Goal: Navigation & Orientation: Find specific page/section

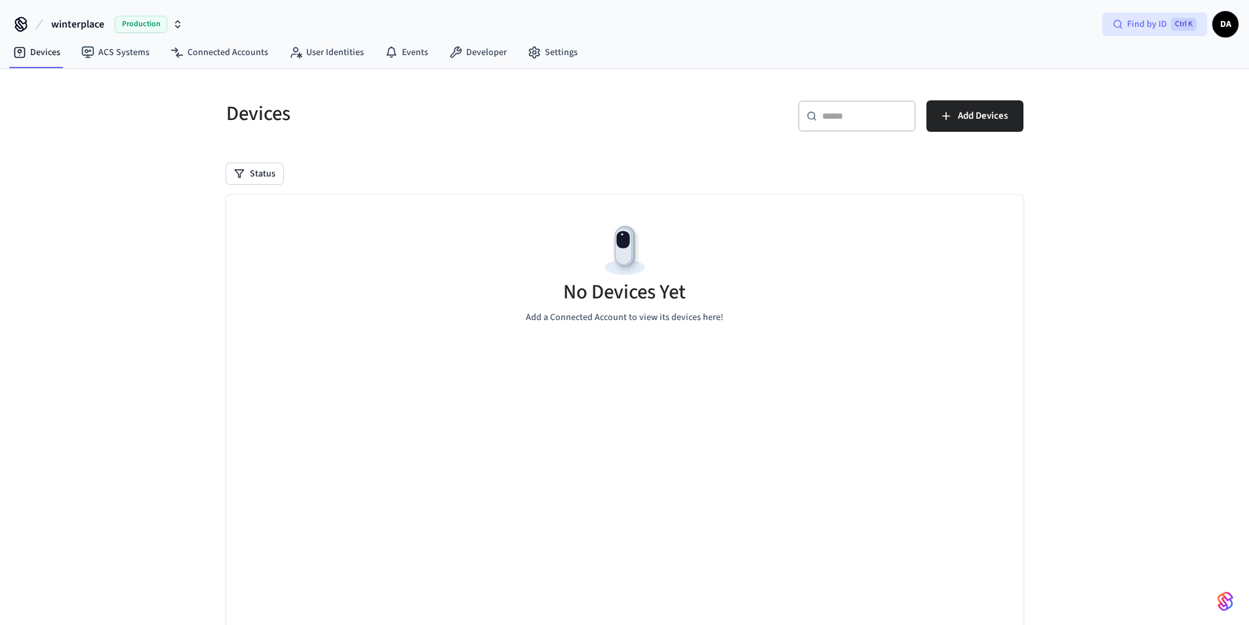
click at [1137, 22] on span "Find by ID" at bounding box center [1147, 24] width 40 height 13
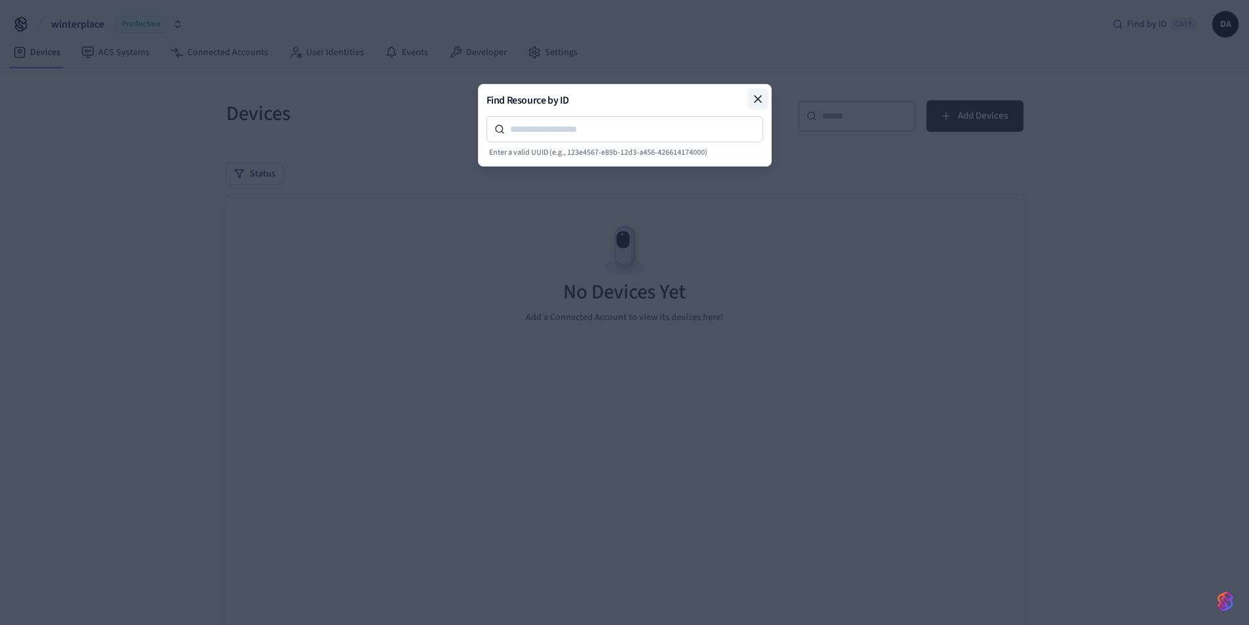
click at [755, 97] on icon at bounding box center [758, 98] width 13 height 13
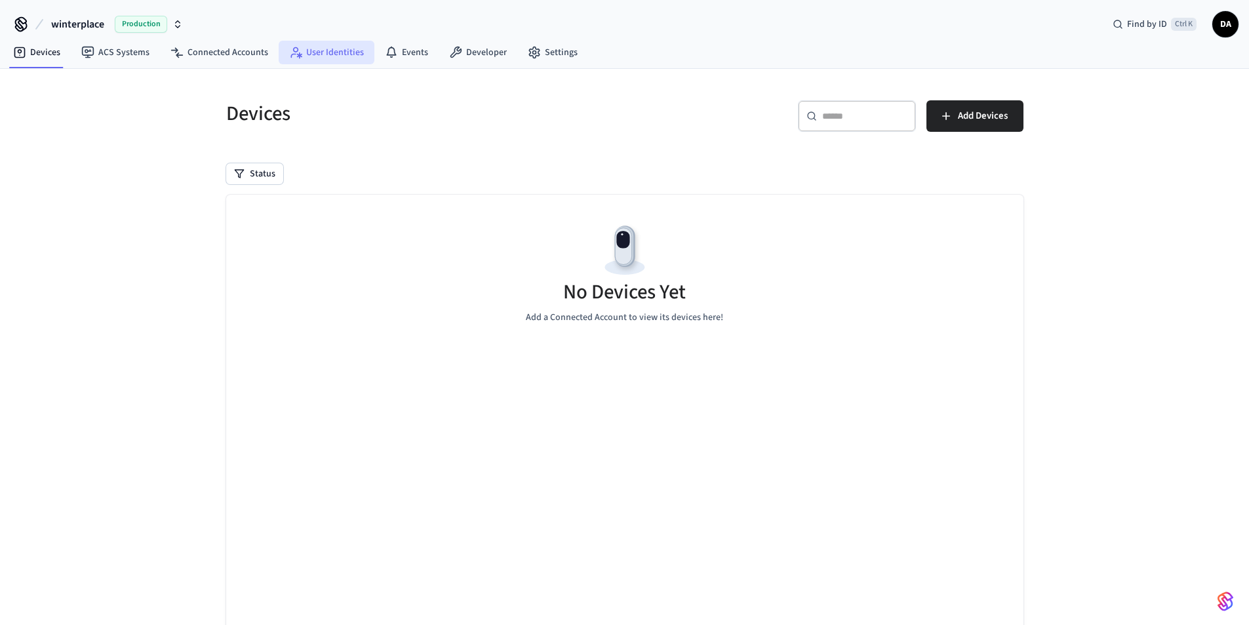
click at [304, 57] on link "User Identities" at bounding box center [327, 53] width 96 height 24
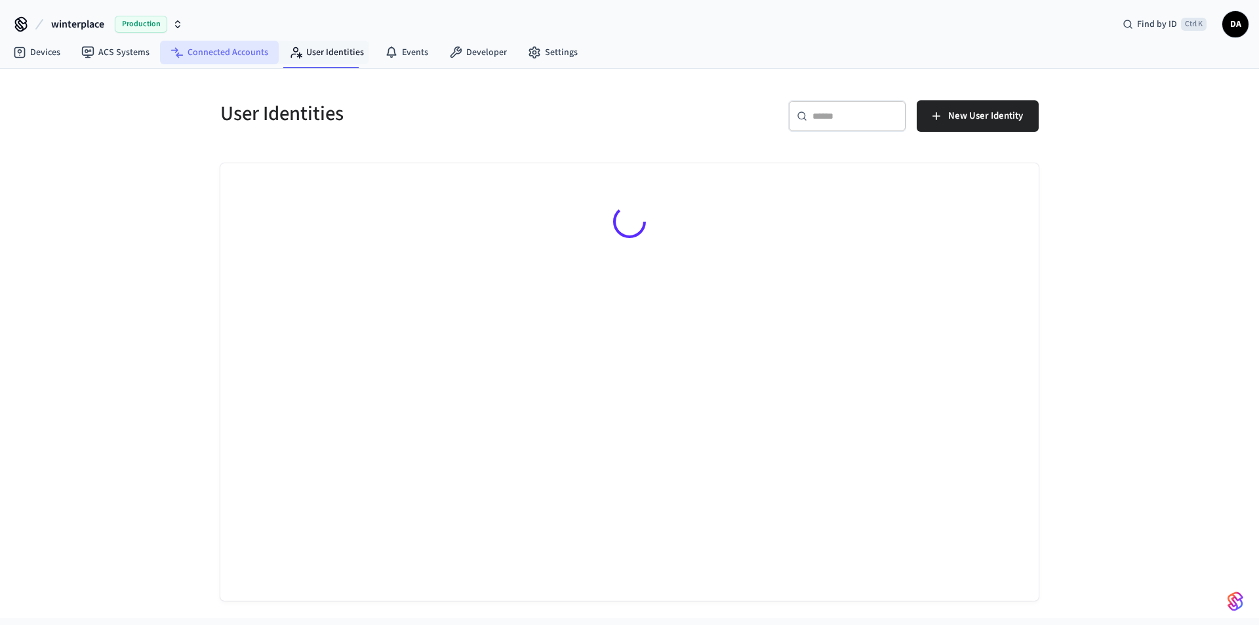
click at [219, 53] on link "Connected Accounts" at bounding box center [219, 53] width 119 height 24
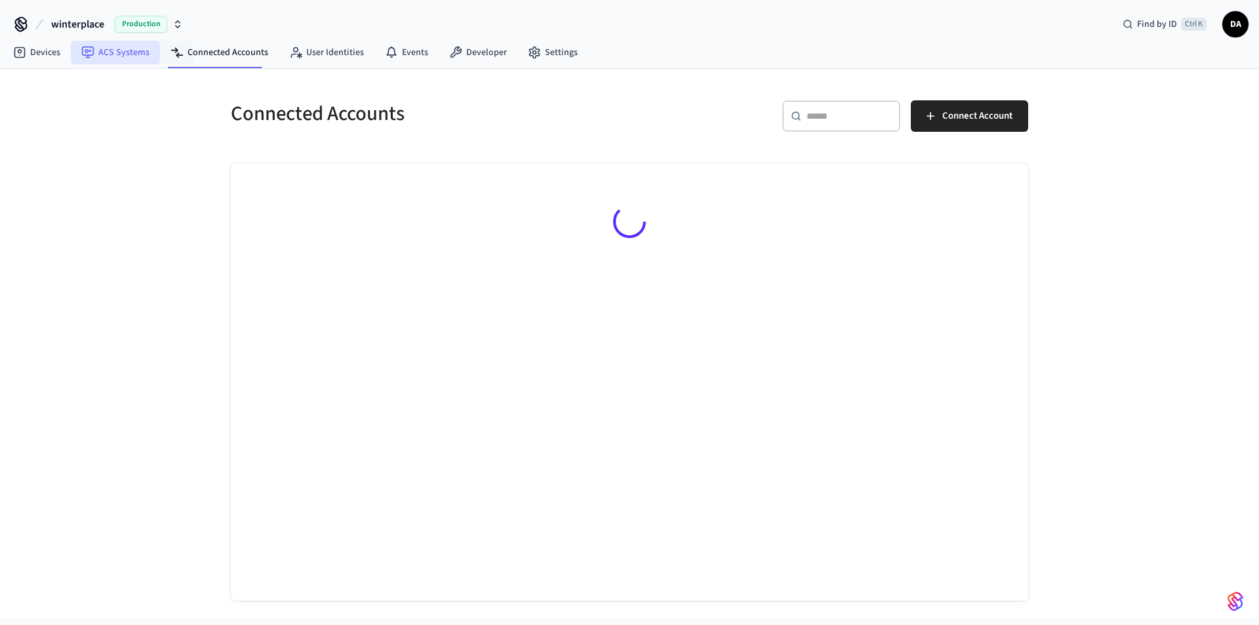
click at [130, 56] on link "ACS Systems" at bounding box center [115, 53] width 89 height 24
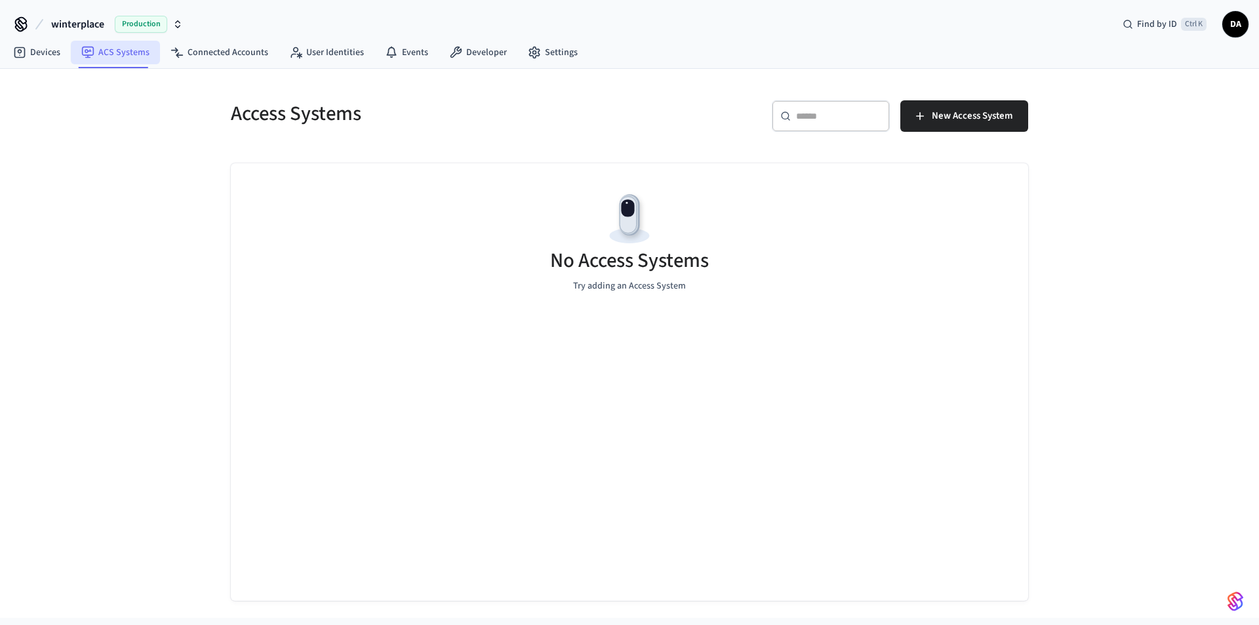
click at [71, 61] on link "ACS Systems" at bounding box center [115, 53] width 89 height 24
click at [62, 54] on link "Devices" at bounding box center [37, 53] width 68 height 24
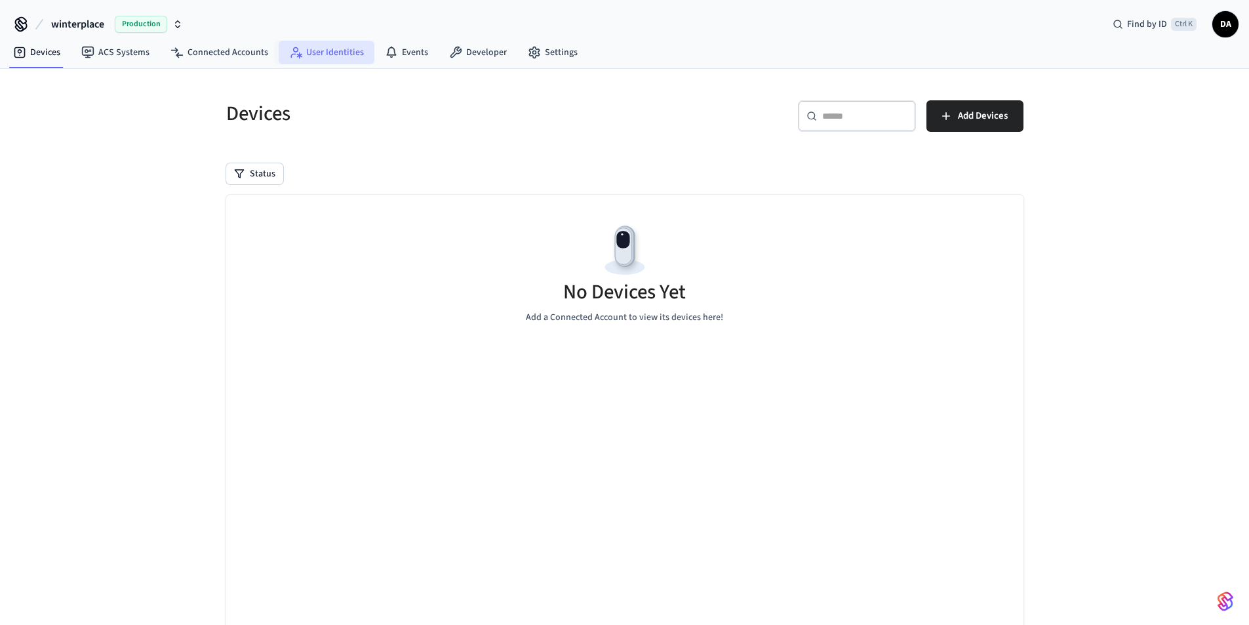
click at [329, 49] on link "User Identities" at bounding box center [327, 53] width 96 height 24
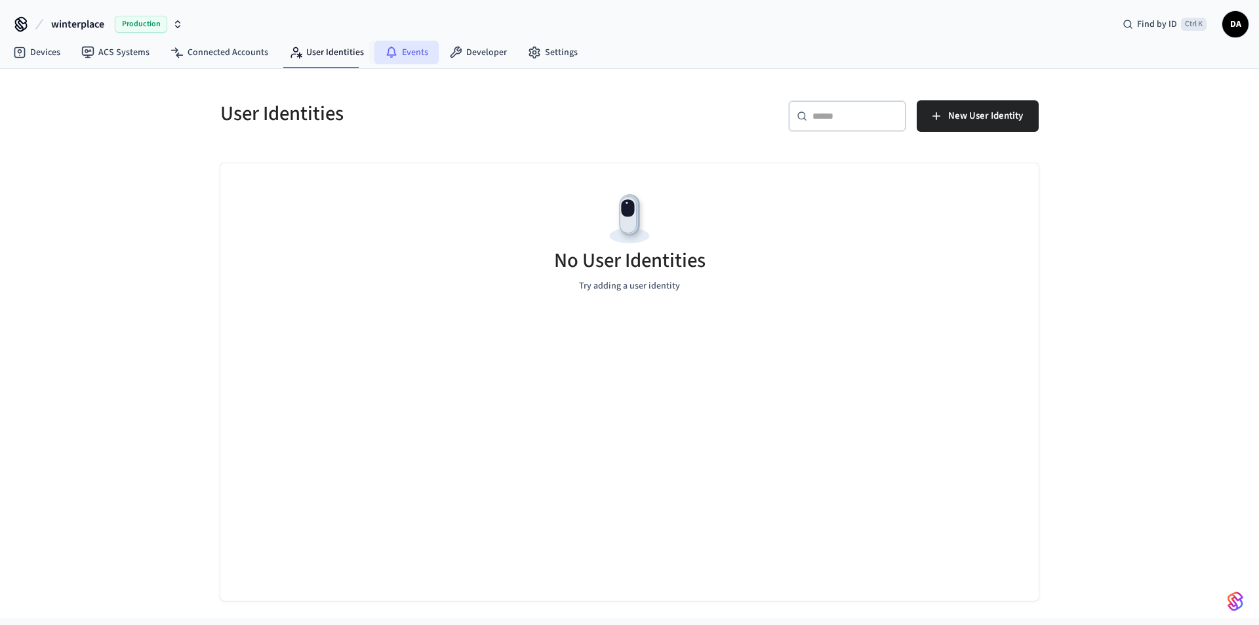
click at [411, 50] on link "Events" at bounding box center [406, 53] width 64 height 24
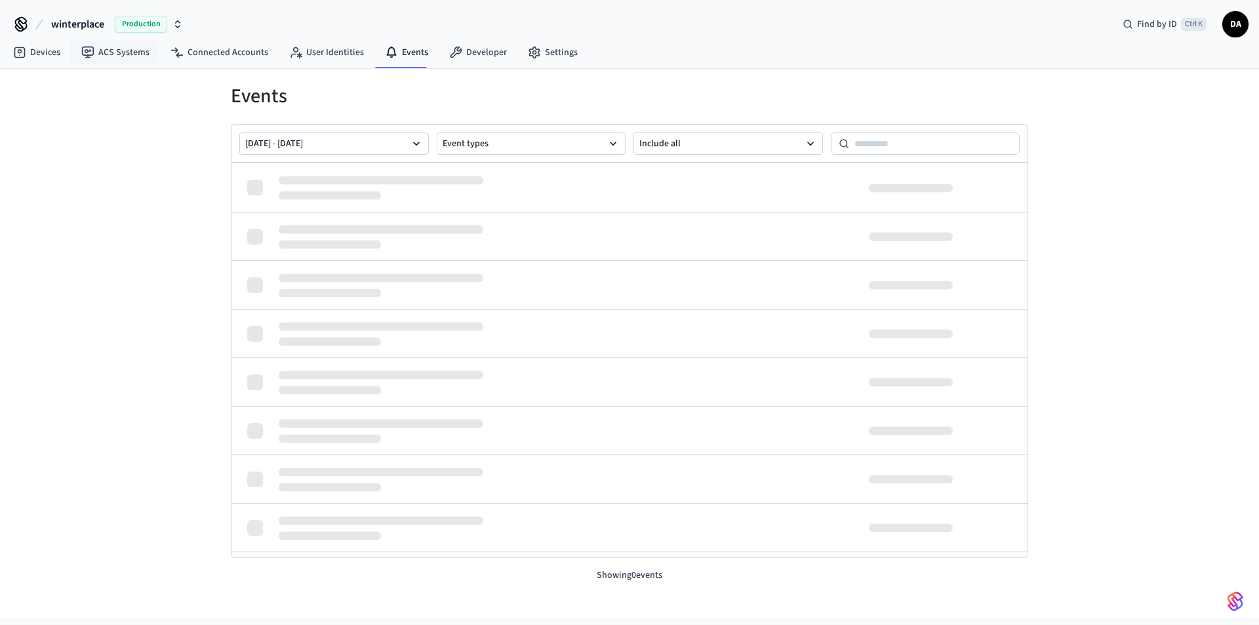
click at [58, 24] on span "winterplace" at bounding box center [77, 24] width 53 height 16
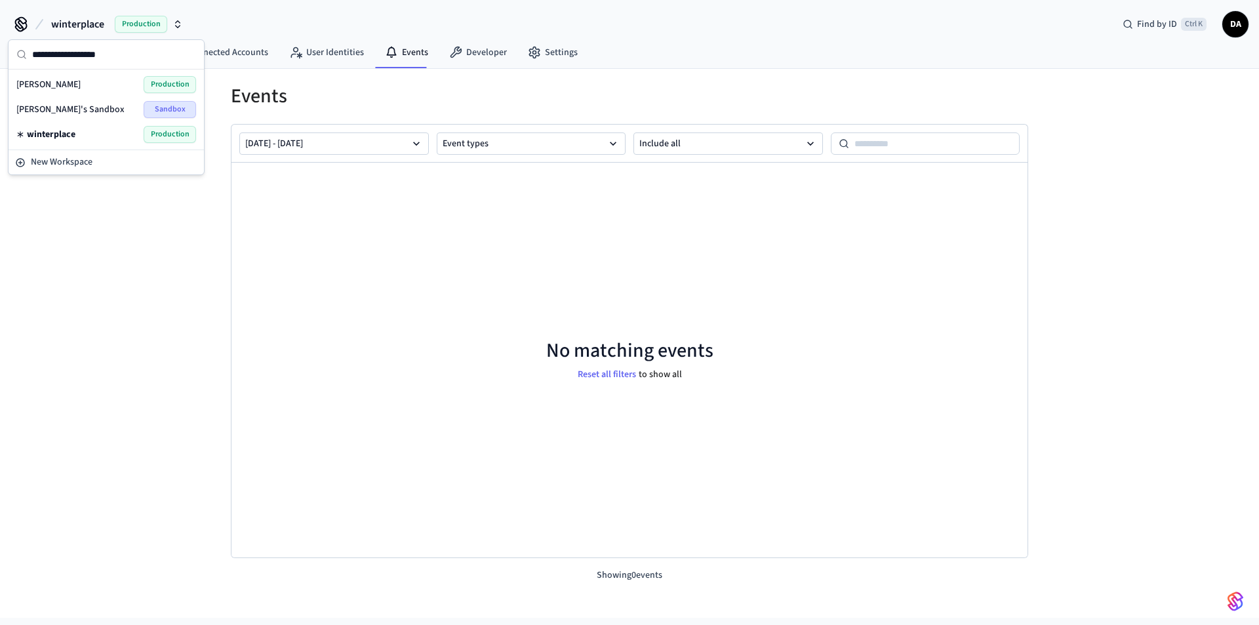
click at [186, 24] on button "winterplace Production" at bounding box center [117, 24] width 140 height 28
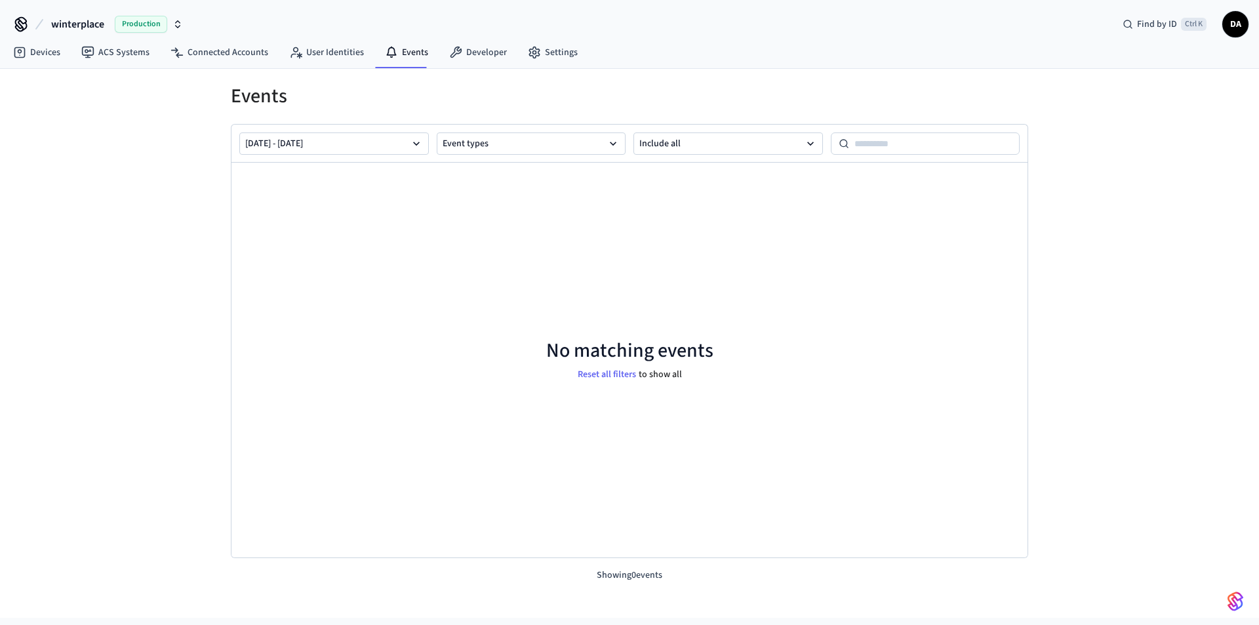
click at [177, 20] on icon "button" at bounding box center [177, 24] width 10 height 10
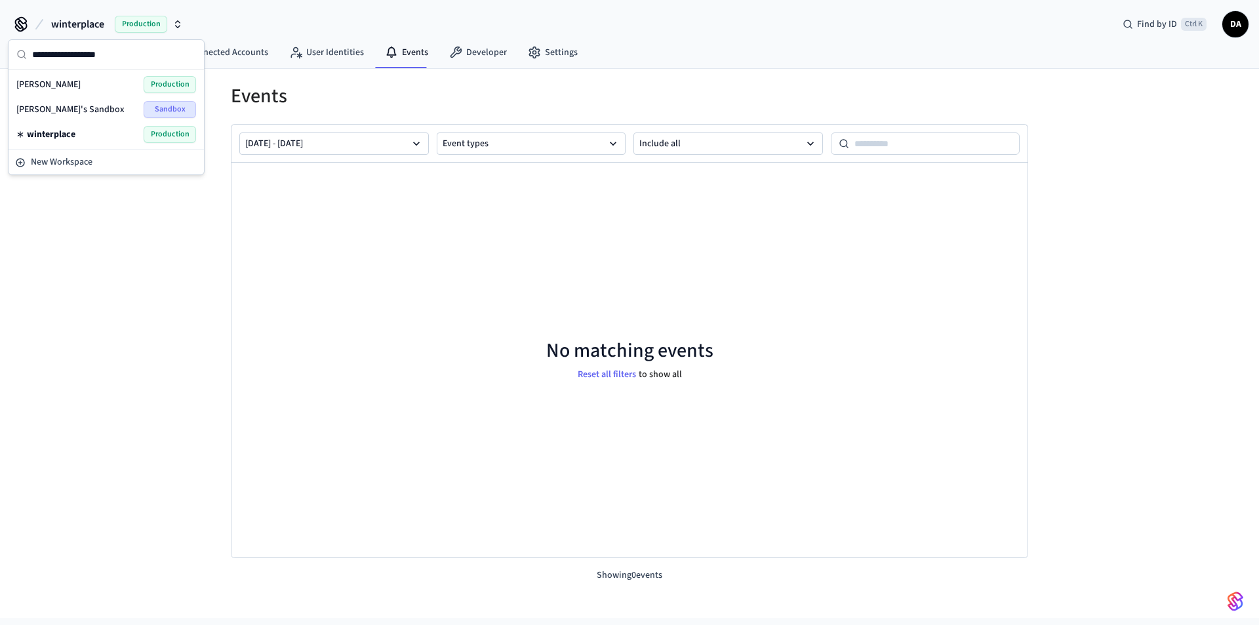
click at [119, 49] on input "text" at bounding box center [114, 54] width 164 height 29
click at [25, 33] on icon at bounding box center [20, 24] width 21 height 21
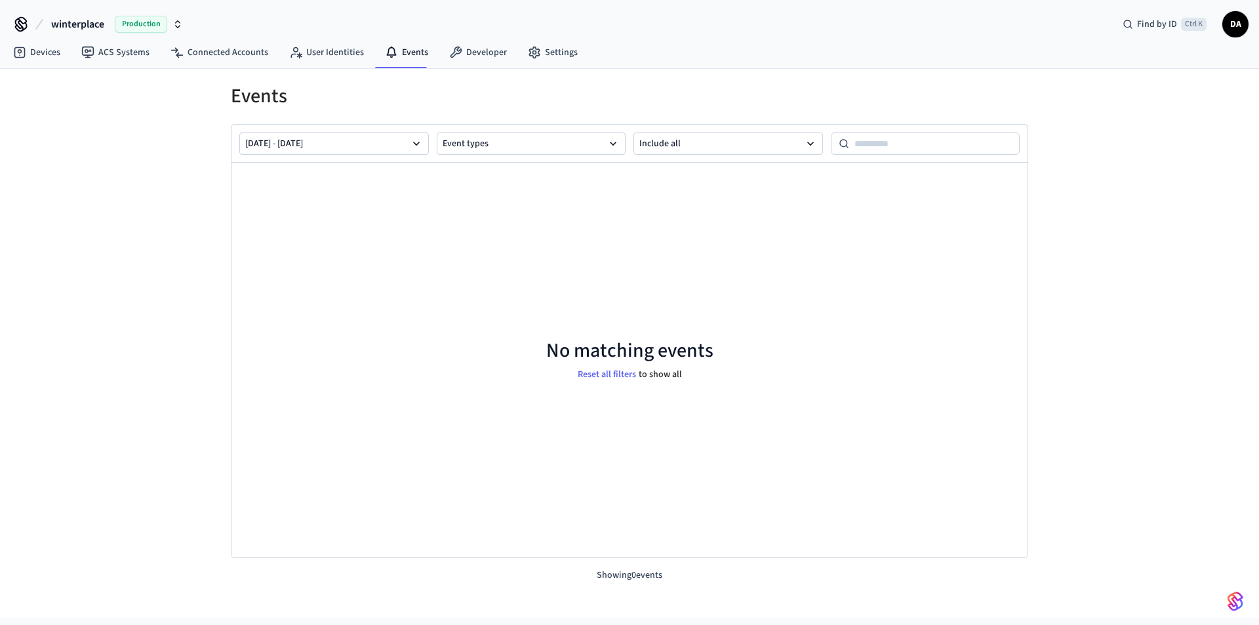
click at [23, 28] on icon at bounding box center [22, 29] width 1 height 4
click at [20, 24] on icon at bounding box center [21, 23] width 10 height 10
click at [1200, 22] on span "Ctrl K" at bounding box center [1194, 24] width 26 height 13
click at [1232, 30] on span "DA" at bounding box center [1236, 24] width 24 height 24
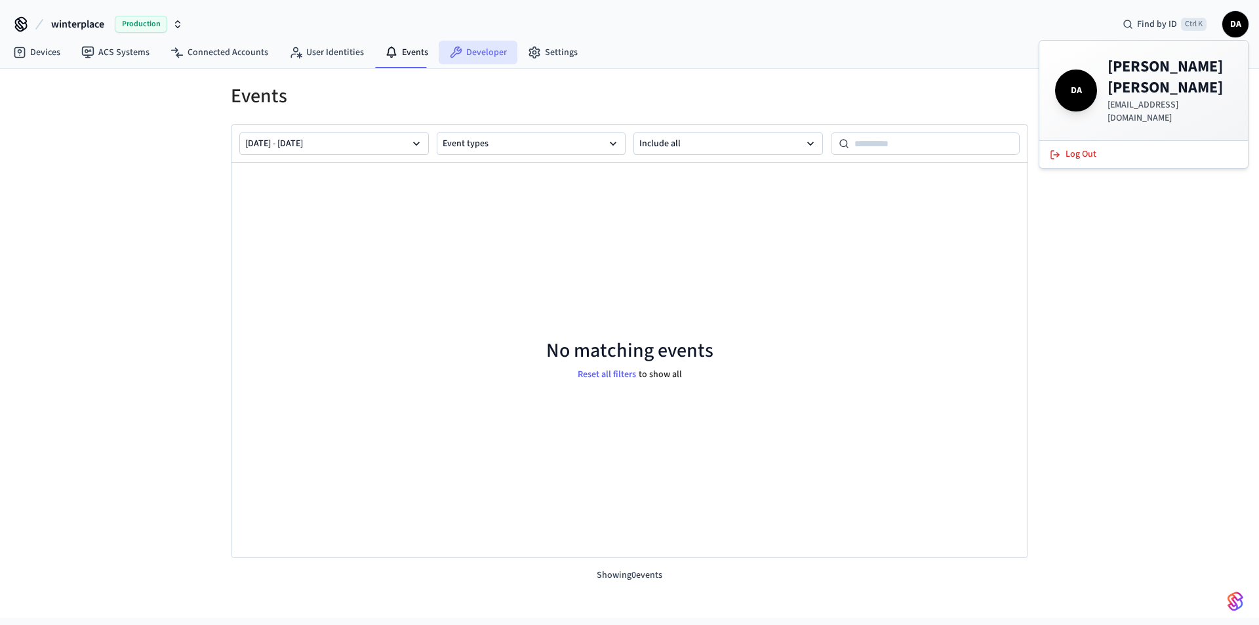
click at [487, 60] on link "Developer" at bounding box center [478, 53] width 79 height 24
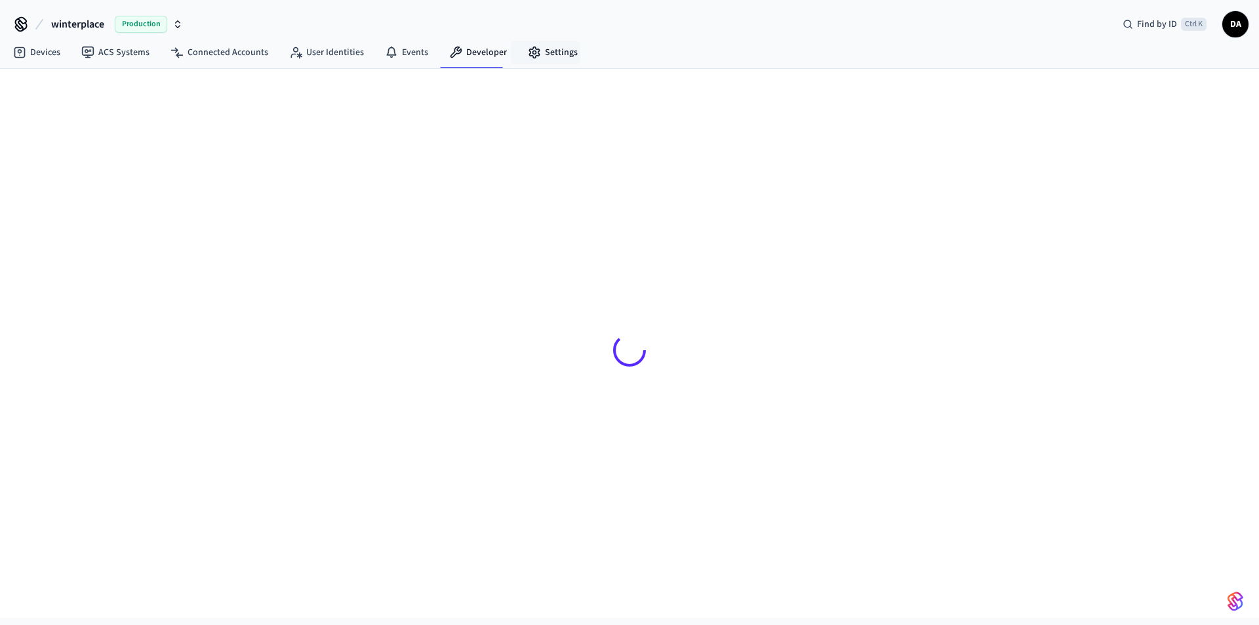
click at [550, 50] on link "Settings" at bounding box center [552, 53] width 71 height 24
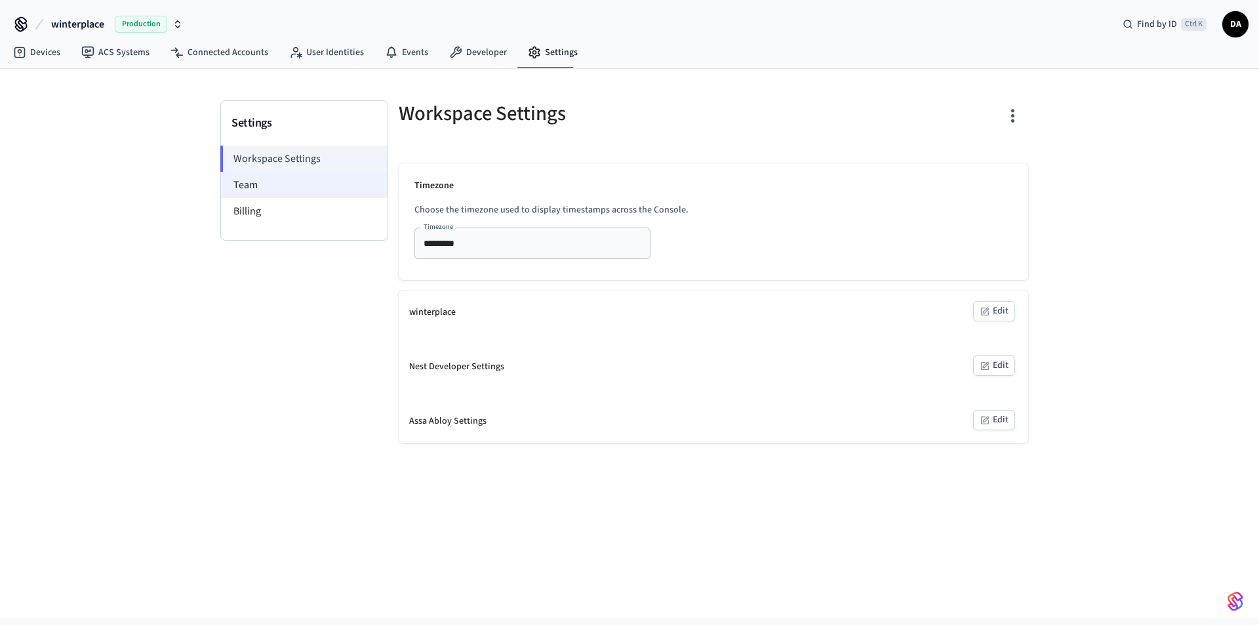
click at [286, 185] on li "Team" at bounding box center [304, 185] width 167 height 26
click at [283, 215] on li "Billing" at bounding box center [304, 211] width 167 height 26
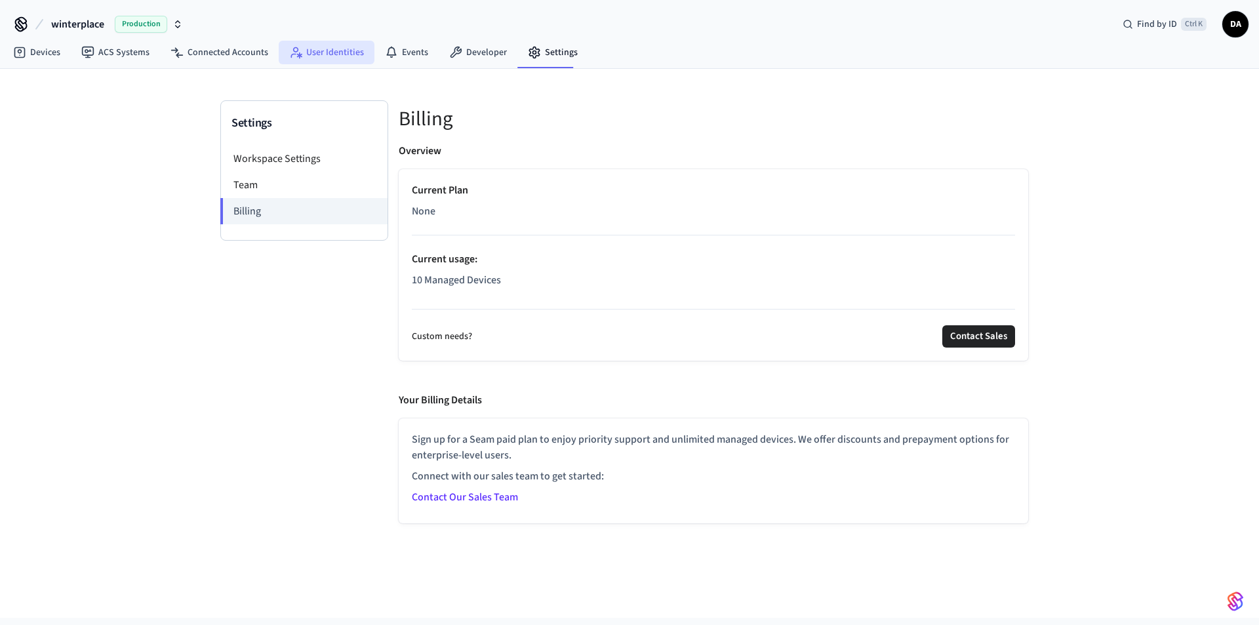
click at [313, 54] on link "User Identities" at bounding box center [327, 53] width 96 height 24
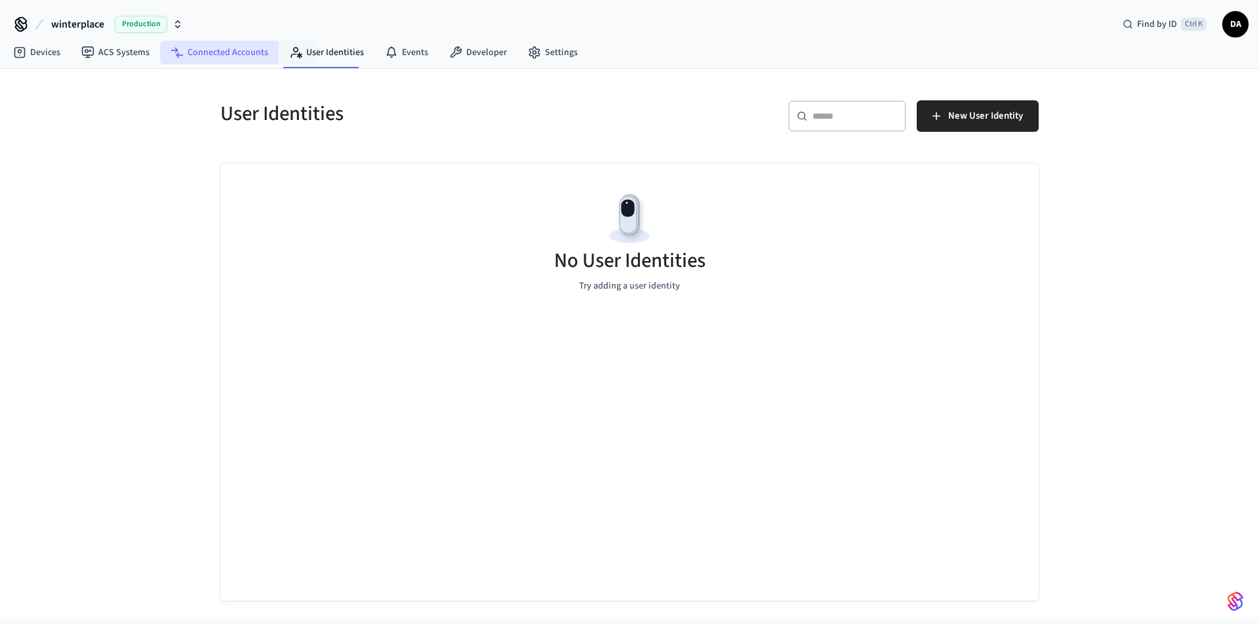
click at [224, 54] on link "Connected Accounts" at bounding box center [219, 53] width 119 height 24
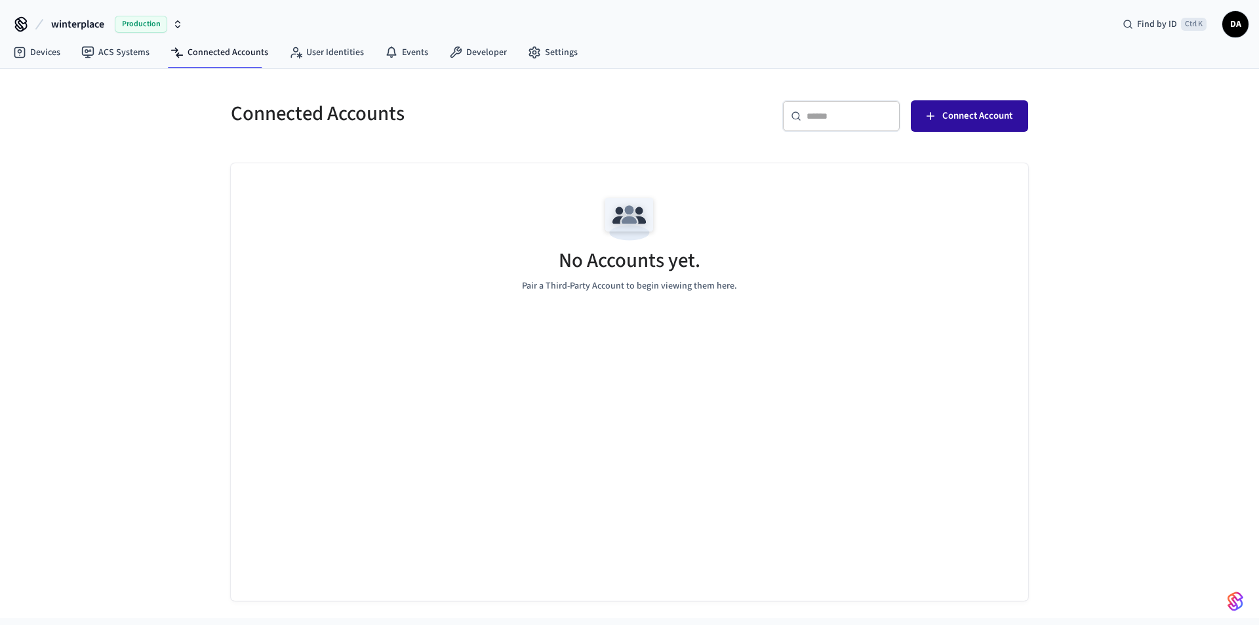
click at [978, 118] on span "Connect Account" at bounding box center [977, 116] width 70 height 17
